Goal: Task Accomplishment & Management: Use online tool/utility

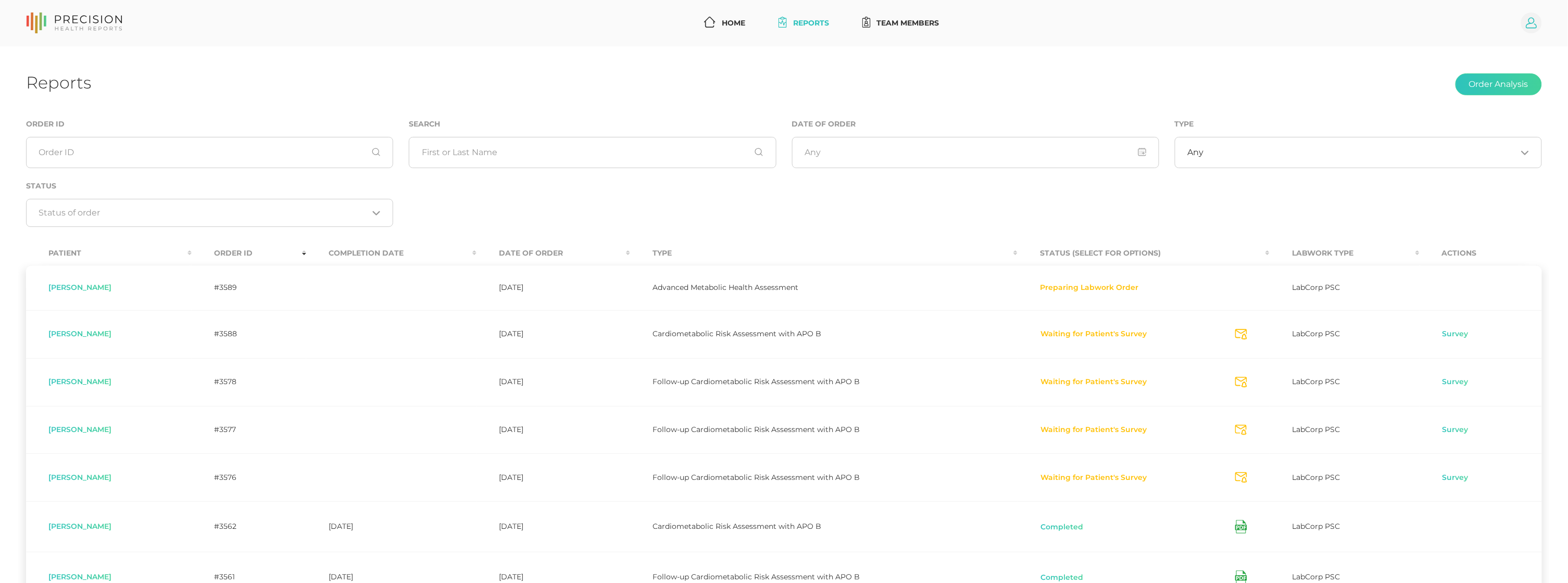
click at [1539, 14] on icon at bounding box center [1532, 23] width 21 height 21
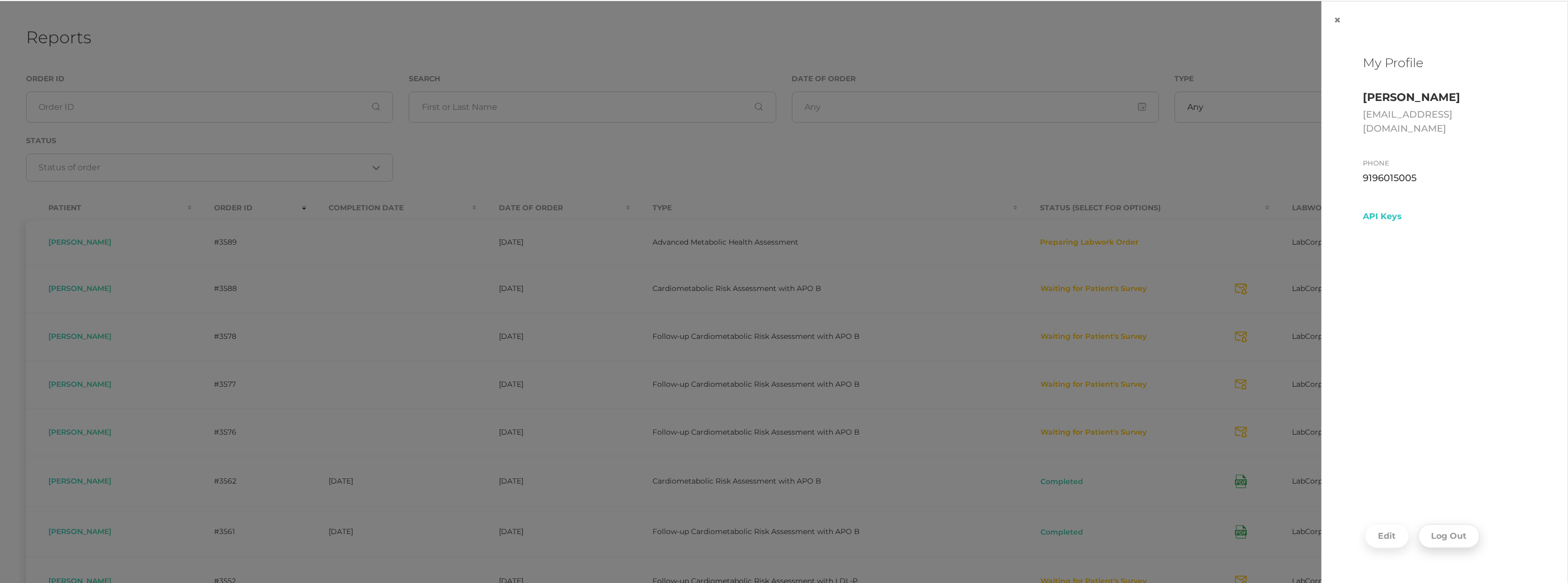
click at [1449, 538] on button "Log Out" at bounding box center [1449, 536] width 62 height 24
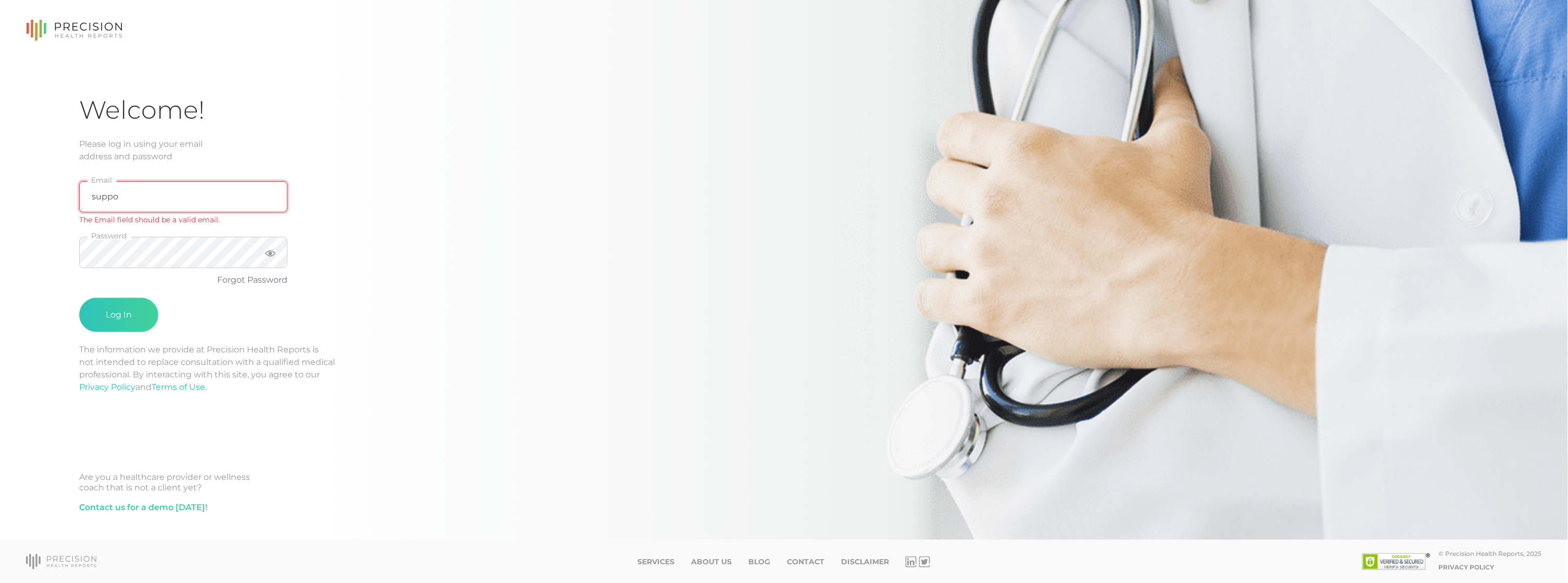
type input "[EMAIL_ADDRESS][DOMAIN_NAME]"
click at [134, 297] on button "Log In" at bounding box center [119, 302] width 79 height 34
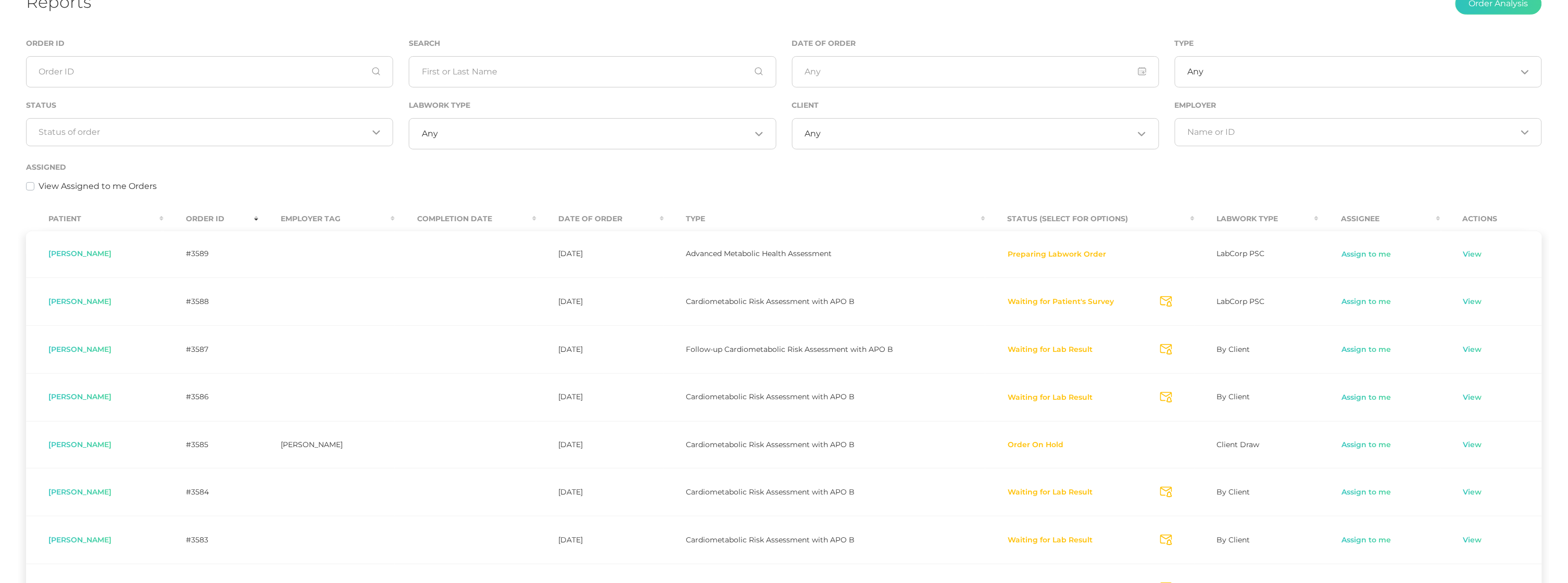
scroll to position [83, 0]
click at [150, 127] on input "Search for option" at bounding box center [203, 129] width 329 height 10
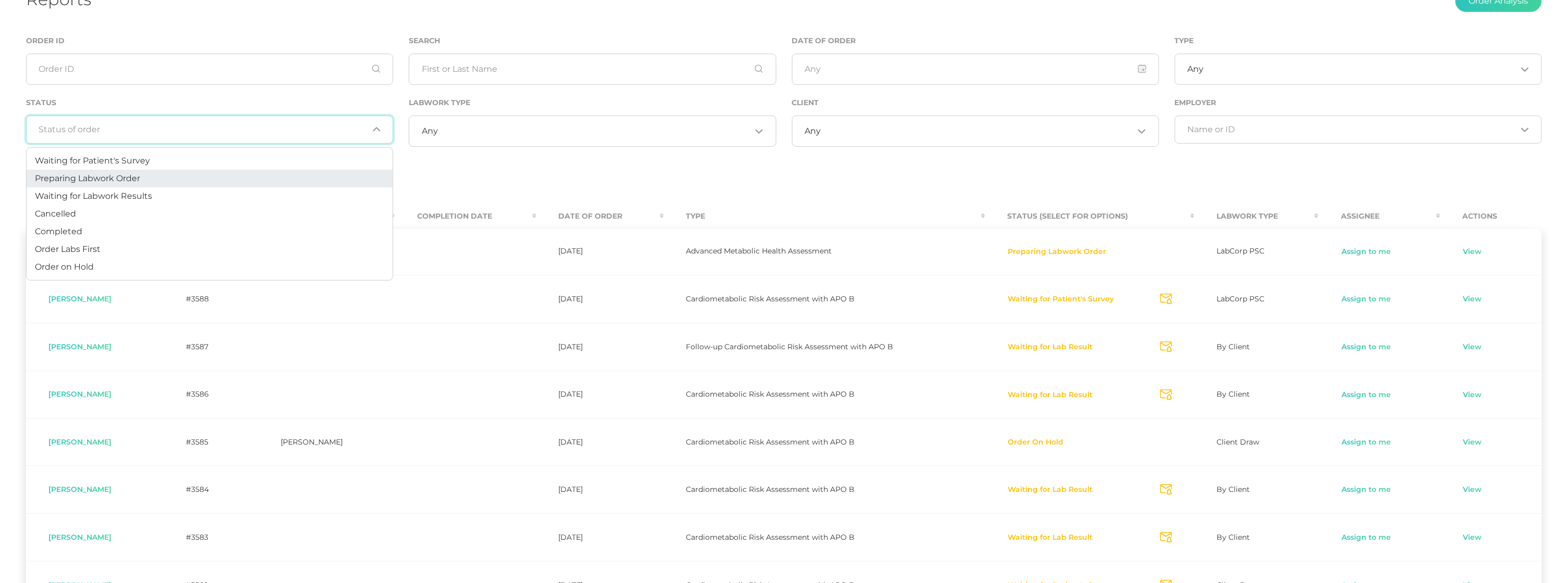
click at [142, 176] on li "Preparing Labwork Order" at bounding box center [209, 178] width 366 height 18
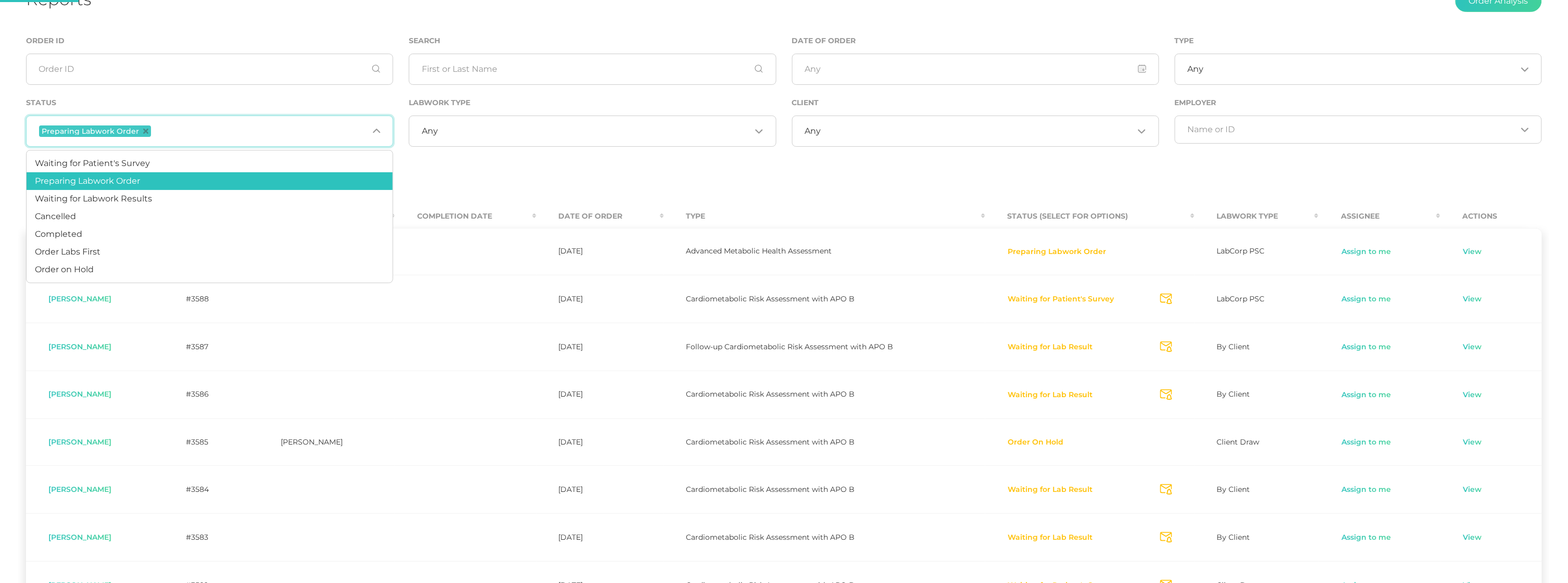
click at [166, 132] on input "Search for option" at bounding box center [260, 131] width 215 height 14
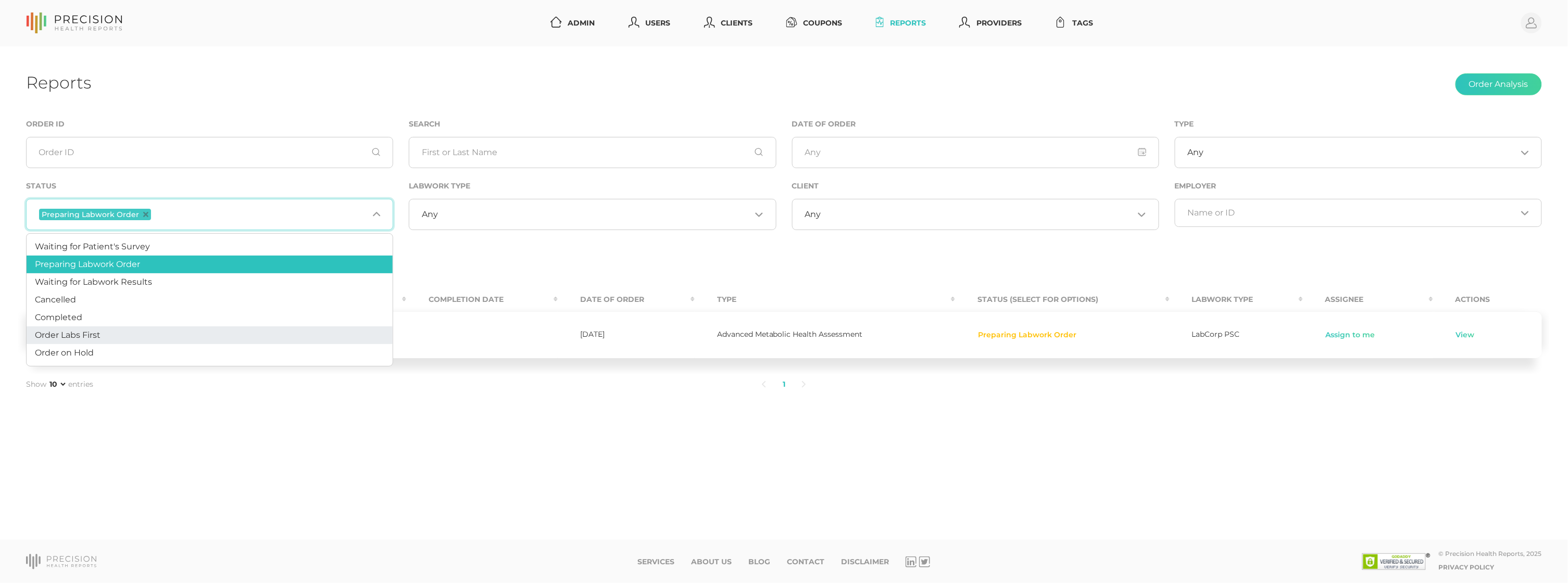
click at [124, 335] on li "Order Labs First" at bounding box center [209, 335] width 366 height 18
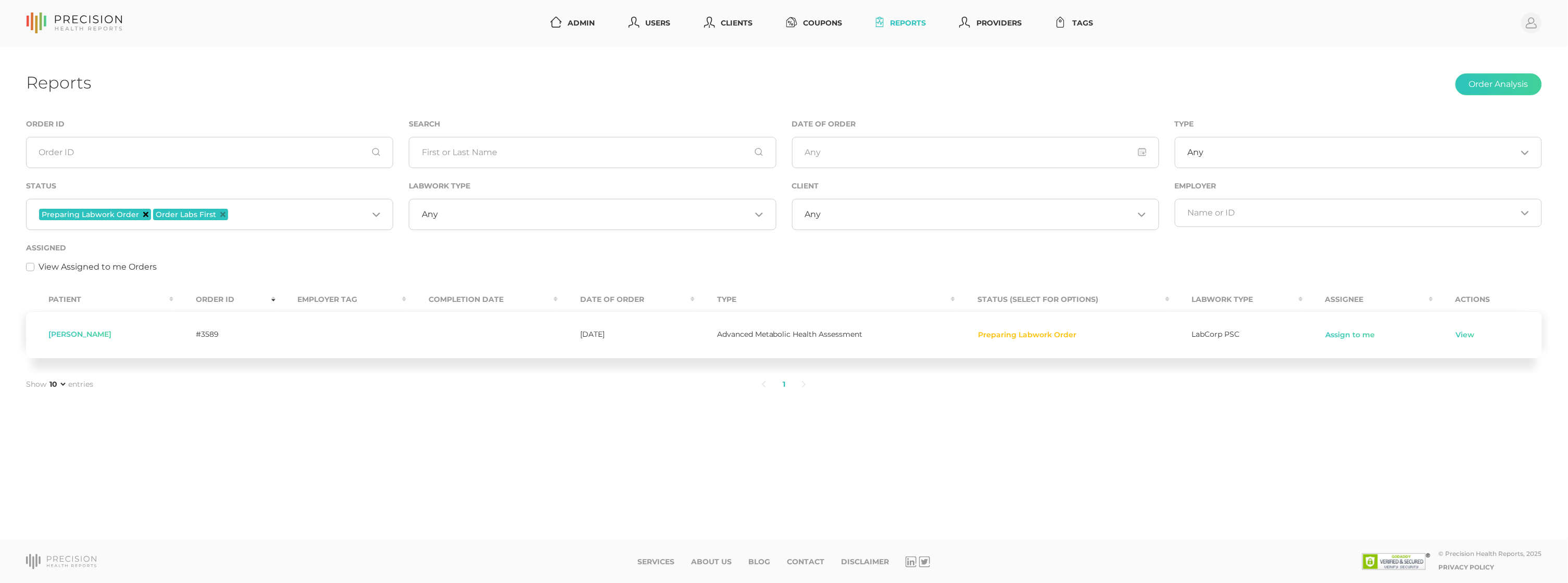
click at [143, 216] on icon "Deselect Preparing Labwork Order" at bounding box center [146, 214] width 5 height 5
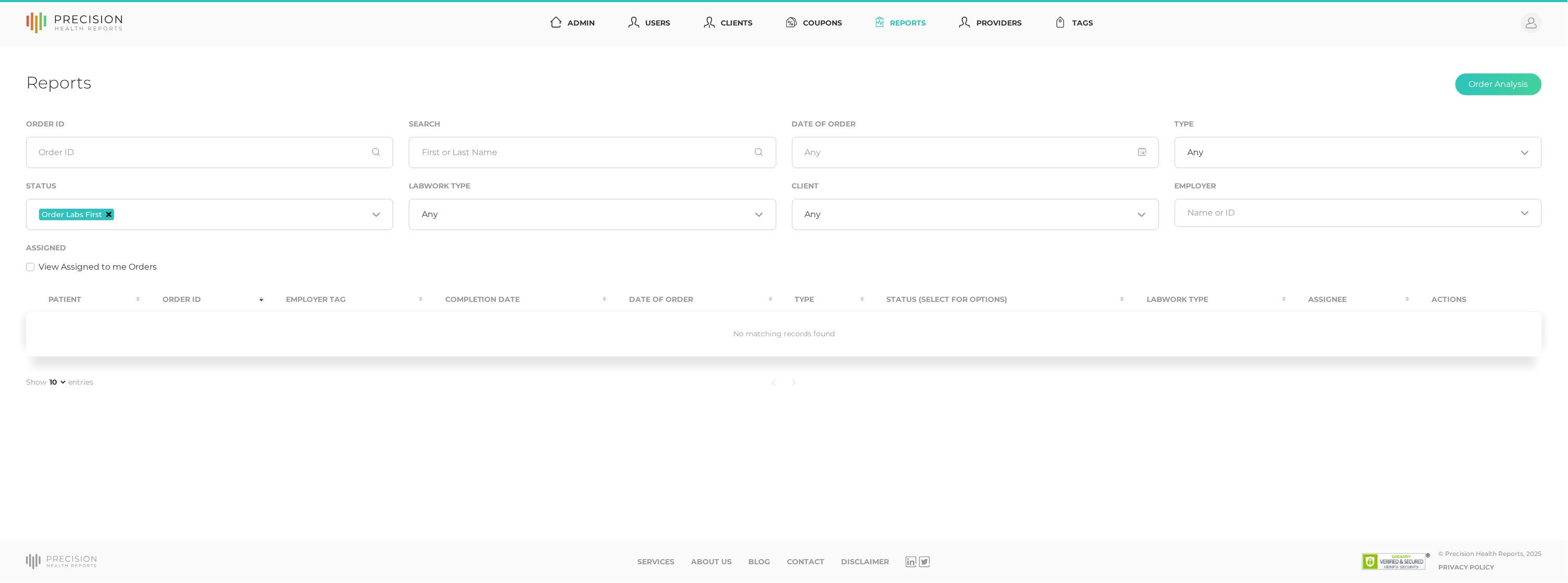
click at [109, 214] on icon "Deselect Order Labs First" at bounding box center [109, 214] width 5 height 5
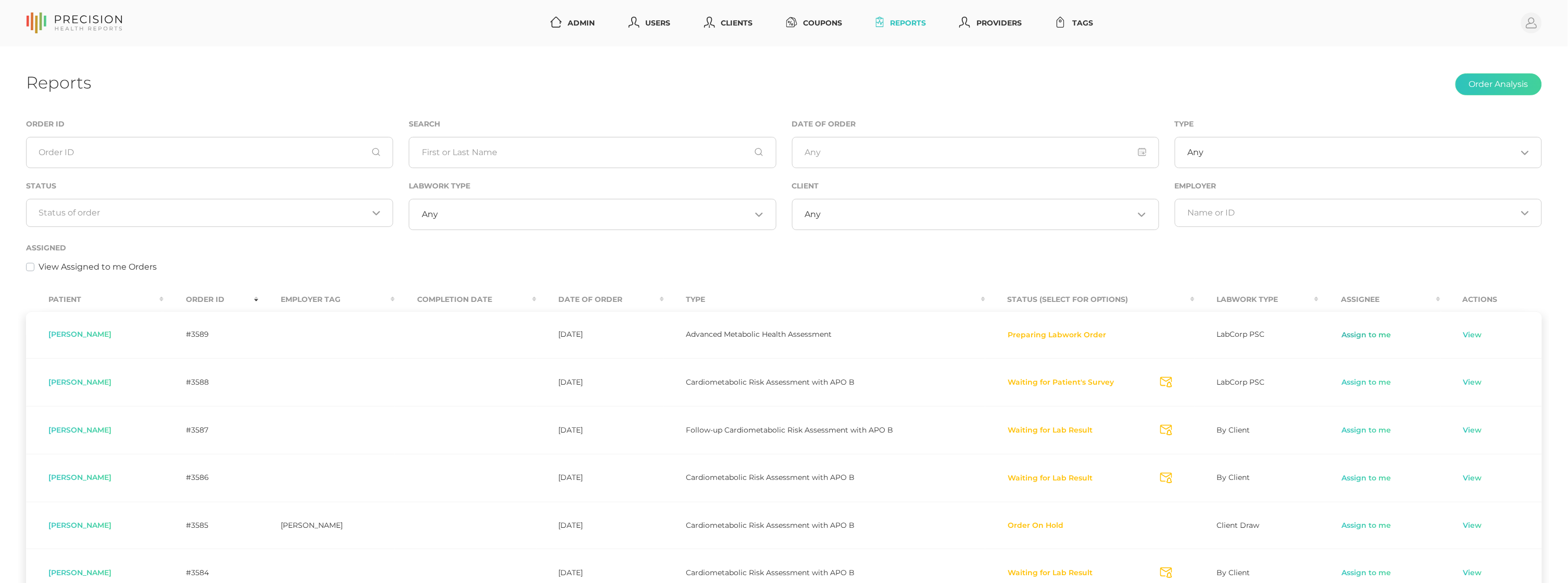
click at [1362, 333] on link "Assign to me" at bounding box center [1366, 335] width 50 height 10
click at [1474, 333] on link "View" at bounding box center [1473, 335] width 20 height 10
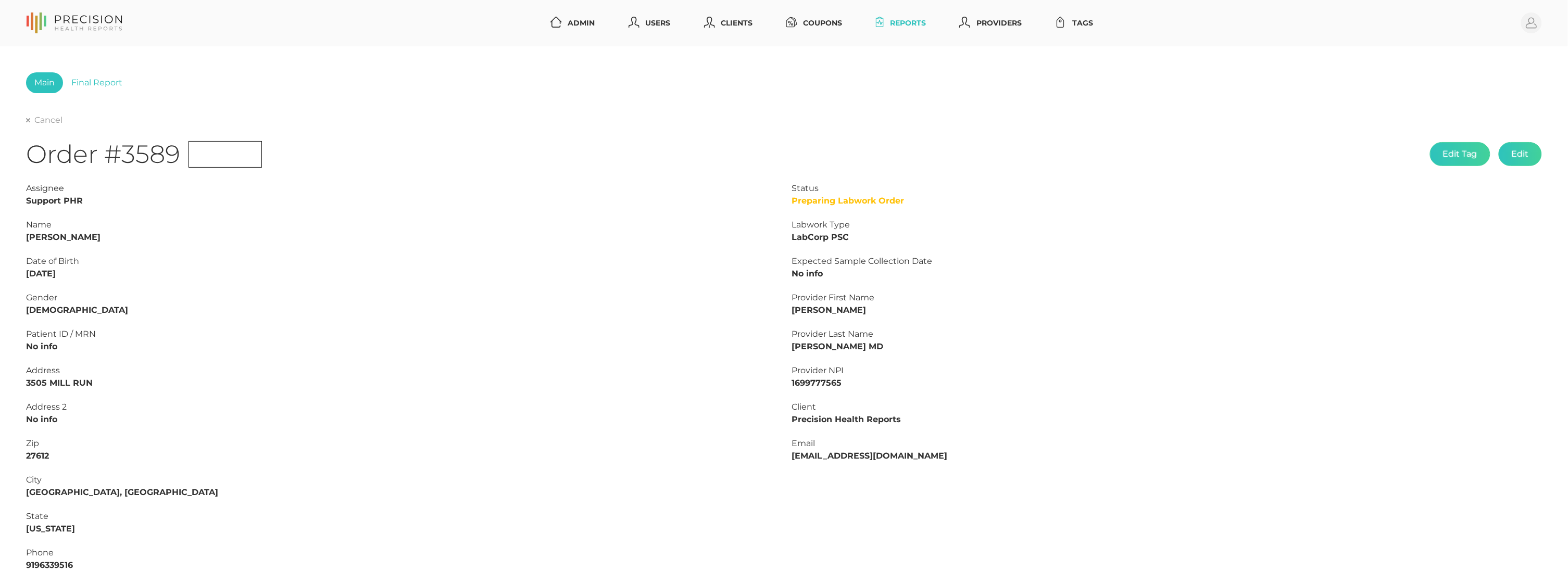
click at [67, 238] on strong "[PERSON_NAME]" at bounding box center [63, 237] width 74 height 10
click at [68, 238] on strong "[PERSON_NAME]" at bounding box center [63, 237] width 74 height 10
copy strong "[PERSON_NAME]"
click at [30, 237] on strong "[PERSON_NAME]" at bounding box center [63, 237] width 74 height 10
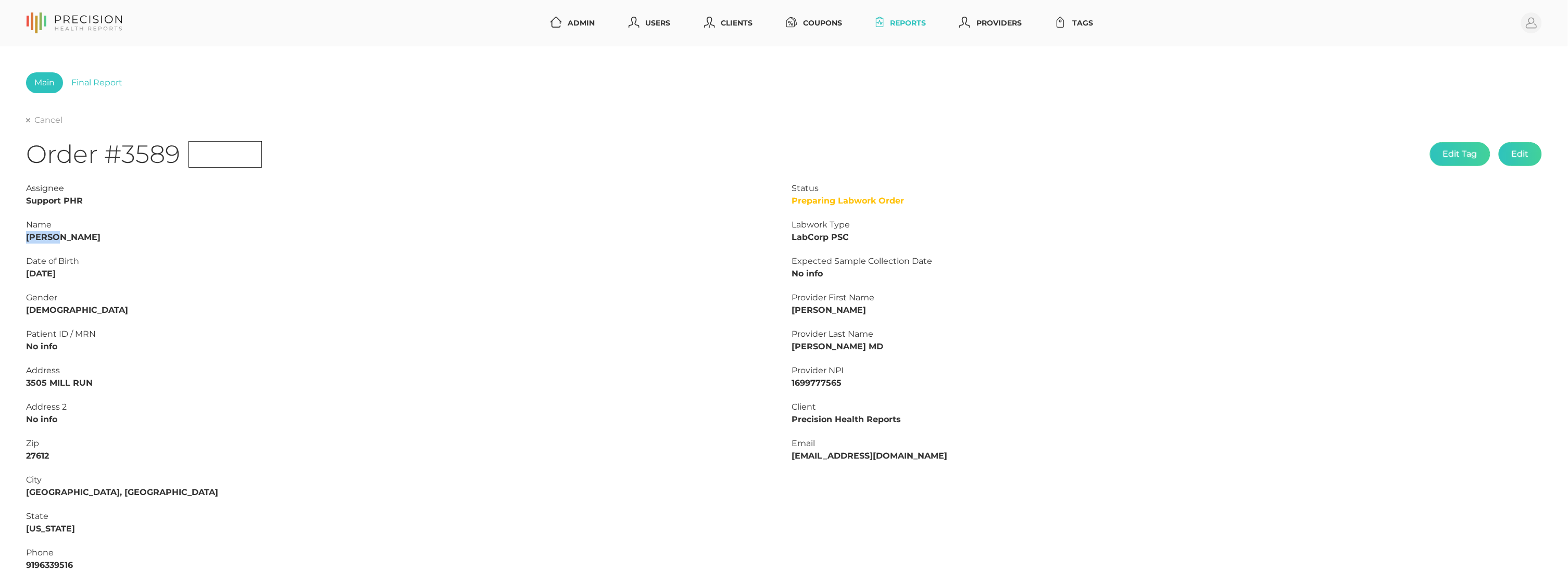
copy strong "[PERSON_NAME]"
drag, startPoint x: 78, startPoint y: 272, endPoint x: 0, endPoint y: 269, distance: 78.1
click at [0, 269] on div "Main Final Report Cancel Order #3589 Initial Edit Tag Edit Status Preparing Lab…" at bounding box center [784, 387] width 1568 height 683
copy strong "[DATE]"
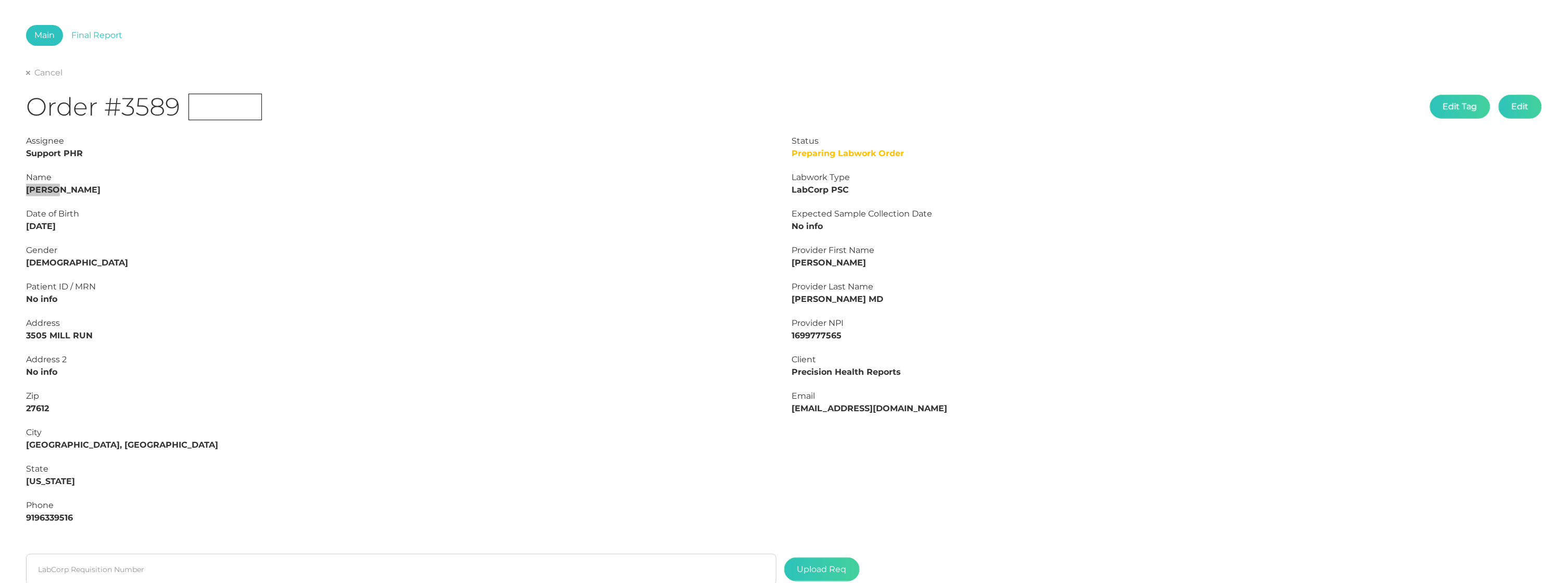
click at [41, 512] on strong "9196339516" at bounding box center [49, 517] width 47 height 10
click at [41, 512] on strong "9196339516" at bounding box center [49, 517] width 47 height 10
copy strong "9196339516"
click at [31, 191] on strong "[PERSON_NAME]" at bounding box center [63, 189] width 74 height 10
click at [31, 190] on strong "[PERSON_NAME]" at bounding box center [63, 189] width 74 height 10
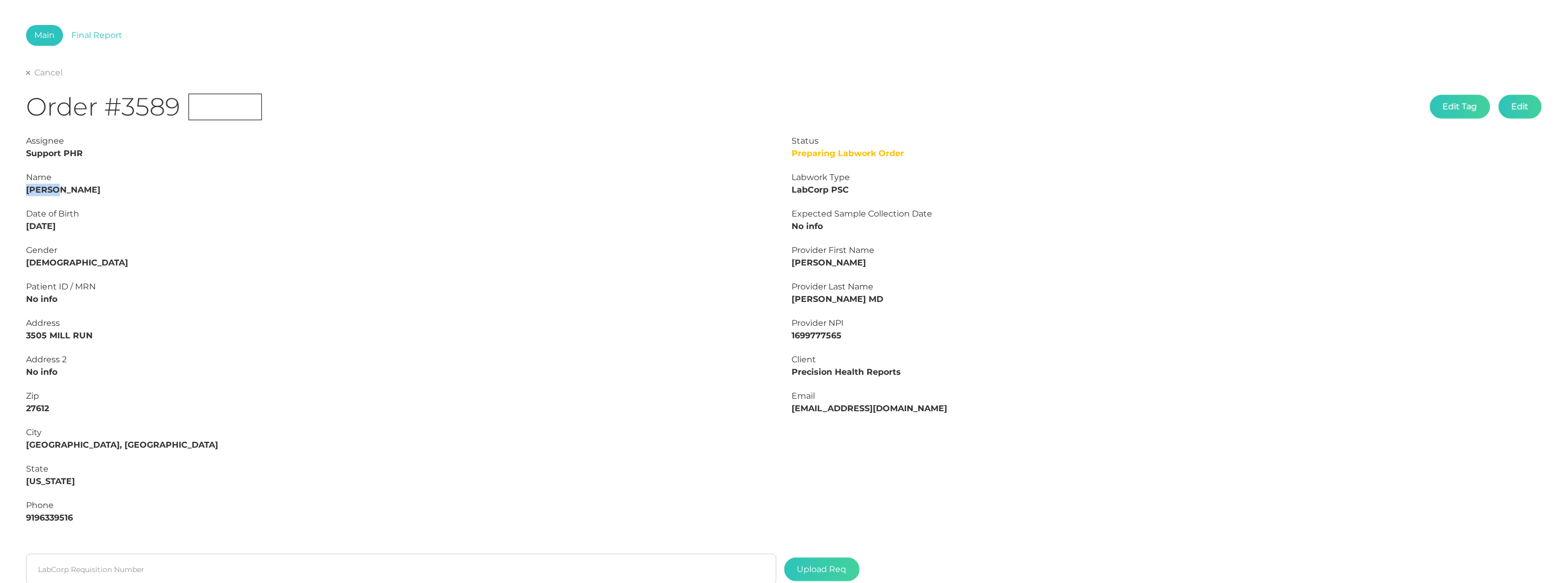
copy strong "[PERSON_NAME]"
click at [89, 563] on input "text" at bounding box center [401, 569] width 750 height 31
paste input "L2507324613"
type input "L2507324613"
click at [835, 566] on label at bounding box center [822, 569] width 74 height 23
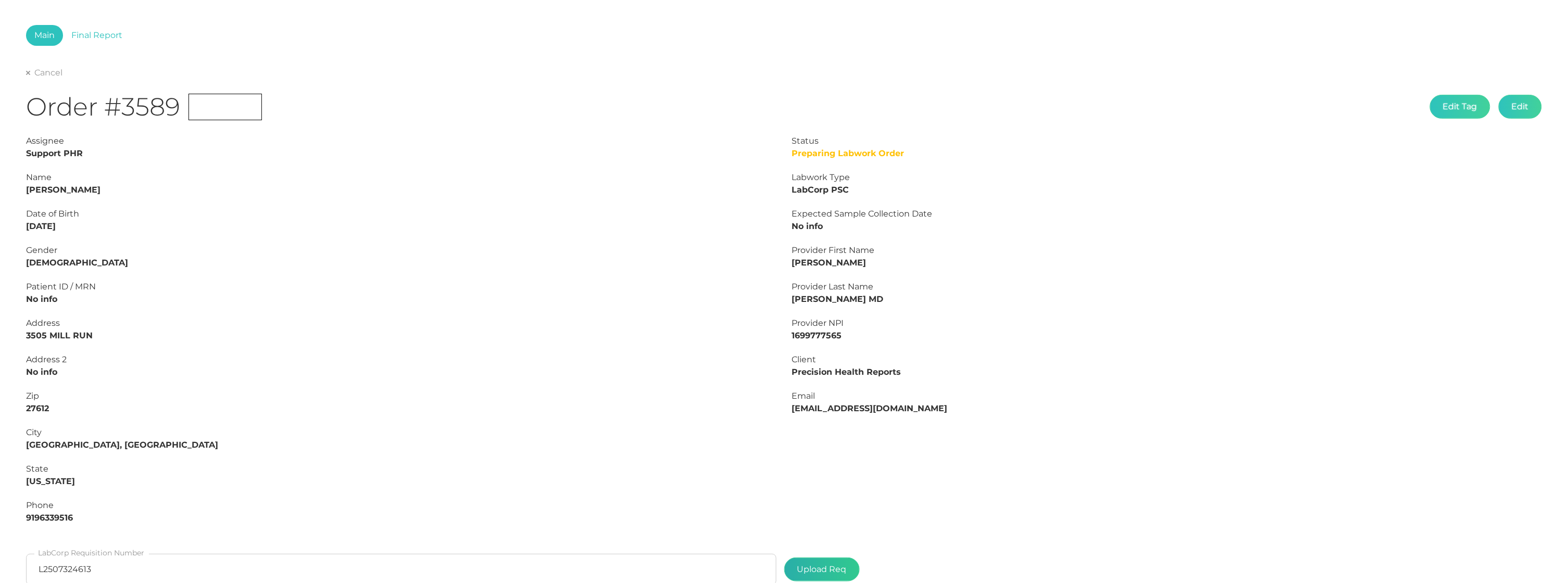
type input "C:\fakepath\6e586d25-fe60-4567-ad0e-68622c415650.pdf"
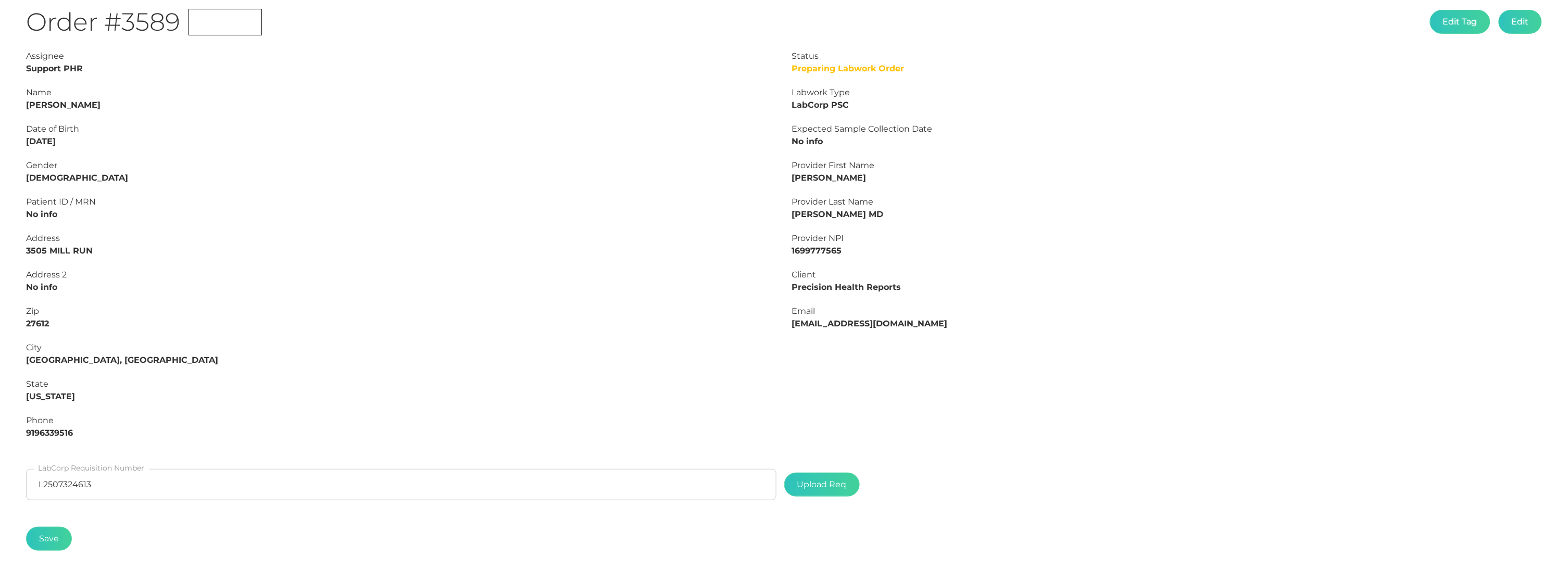
scroll to position [137, 0]
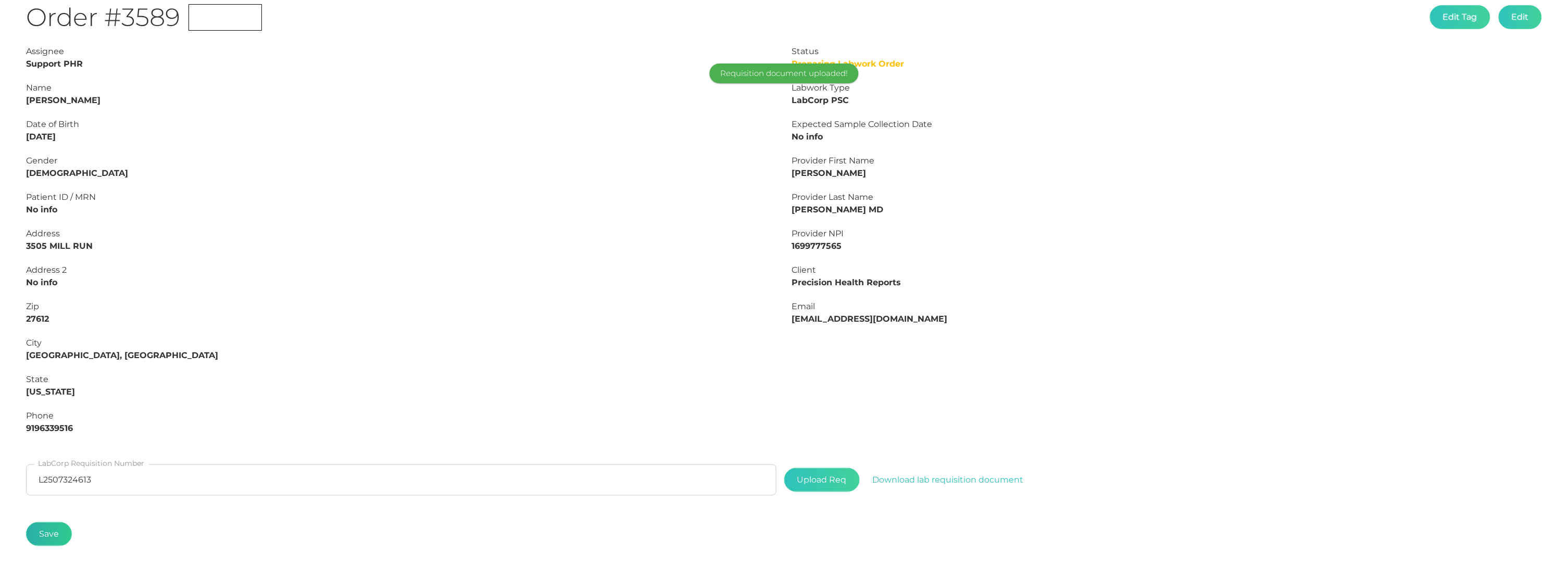
click at [55, 528] on button "Save" at bounding box center [49, 534] width 46 height 24
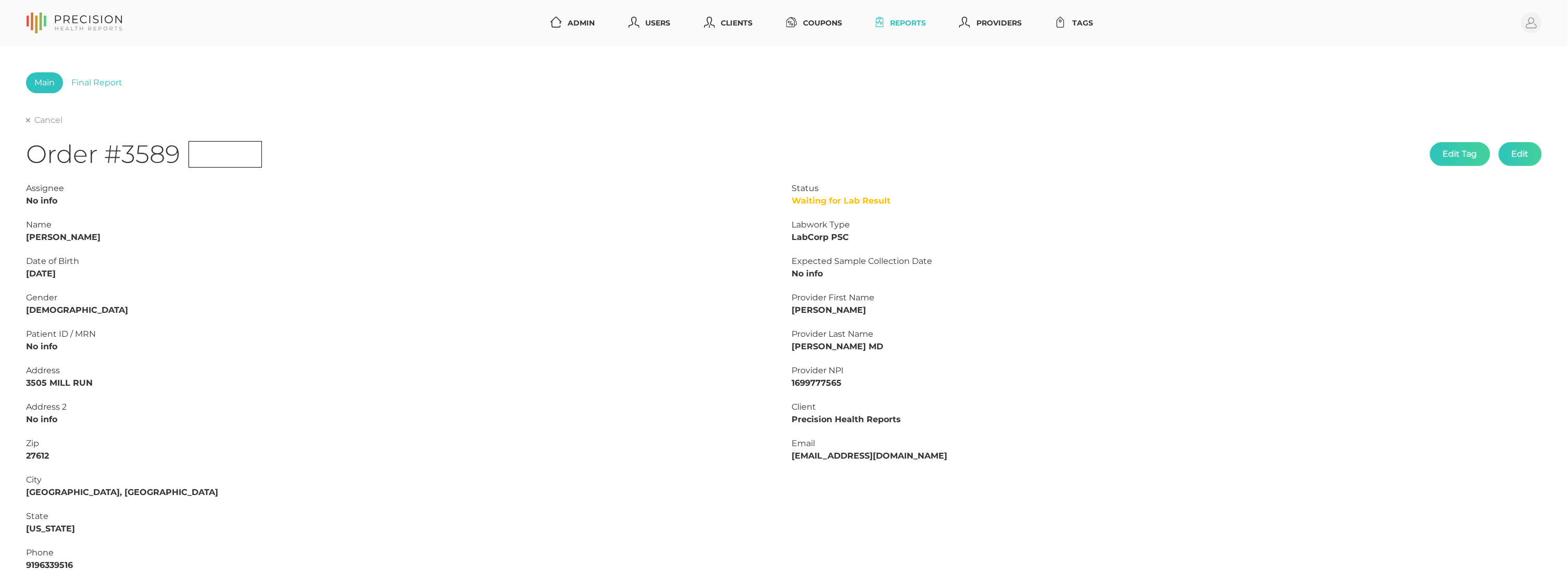
scroll to position [0, 0]
click at [30, 125] on div "Cancel" at bounding box center [783, 120] width 1516 height 12
click at [26, 121] on icon at bounding box center [28, 120] width 4 height 4
